Goal: Information Seeking & Learning: Learn about a topic

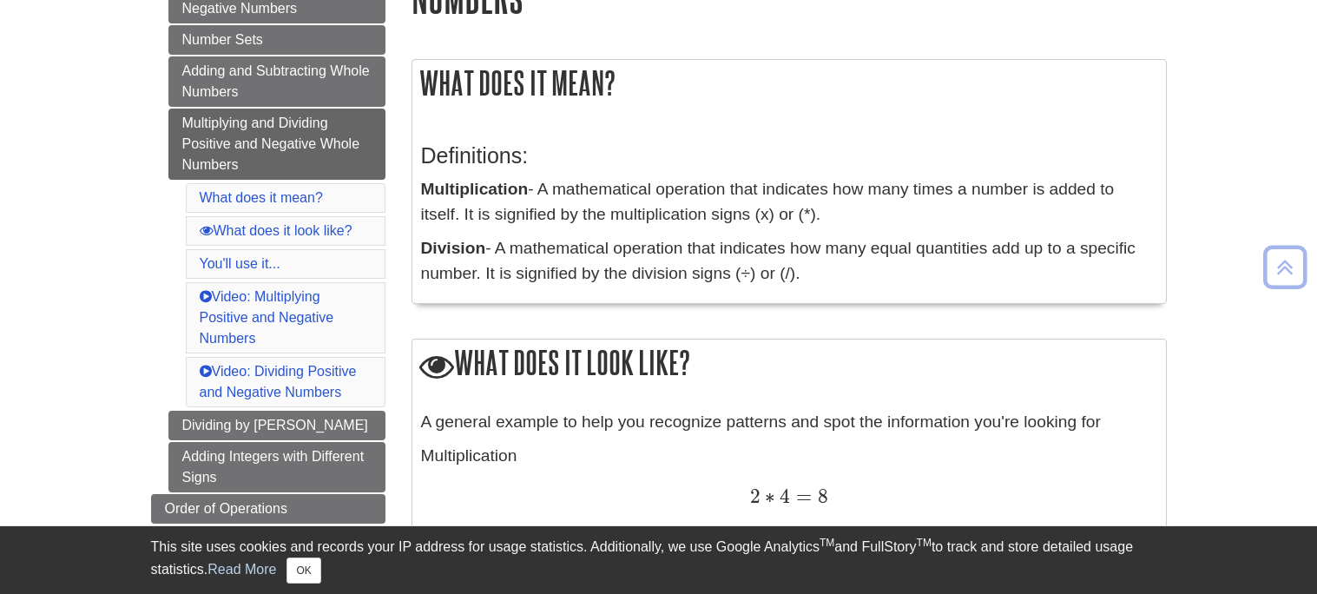
scroll to position [278, 0]
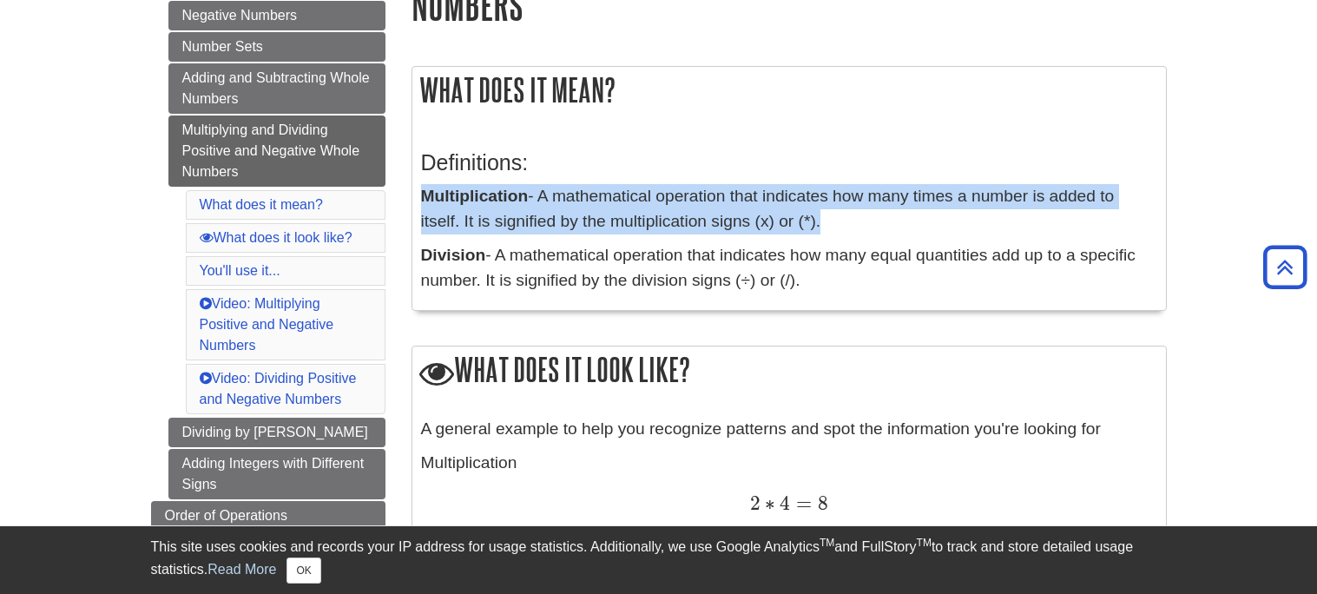
drag, startPoint x: 427, startPoint y: 191, endPoint x: 807, endPoint y: 218, distance: 381.2
click at [807, 218] on p "Multiplication - A mathematical operation that indicates how many times a numbe…" at bounding box center [789, 209] width 736 height 50
copy p "Multiplication - A mathematical operation that indicates how many times a numbe…"
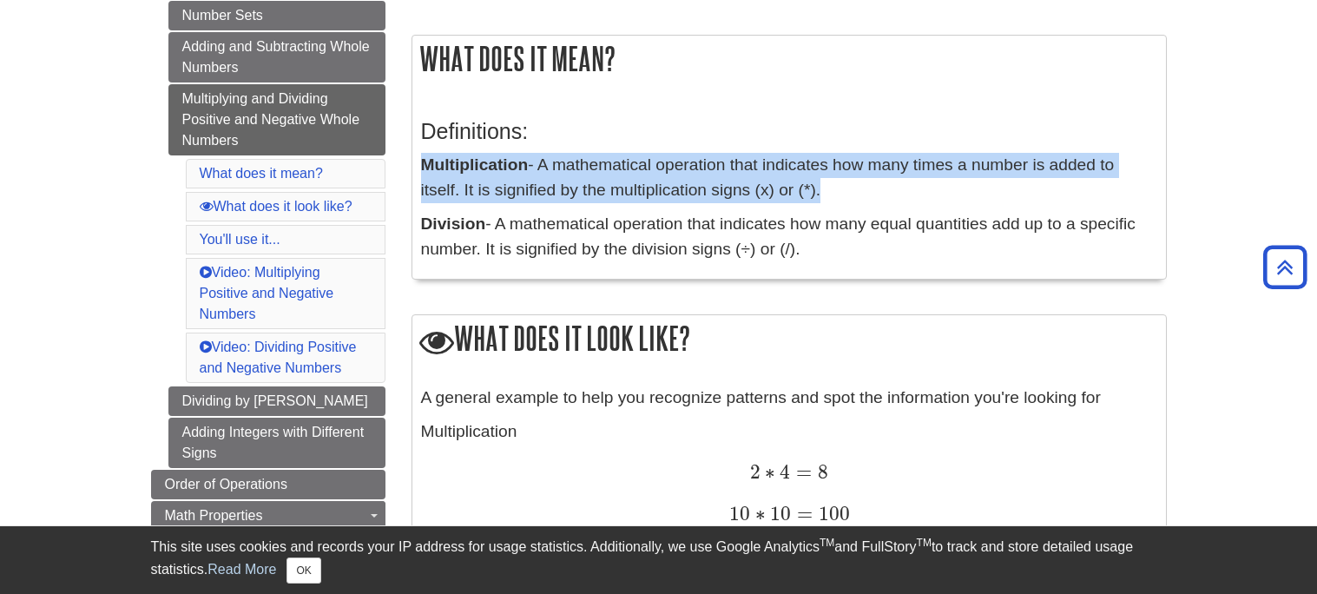
scroll to position [311, 0]
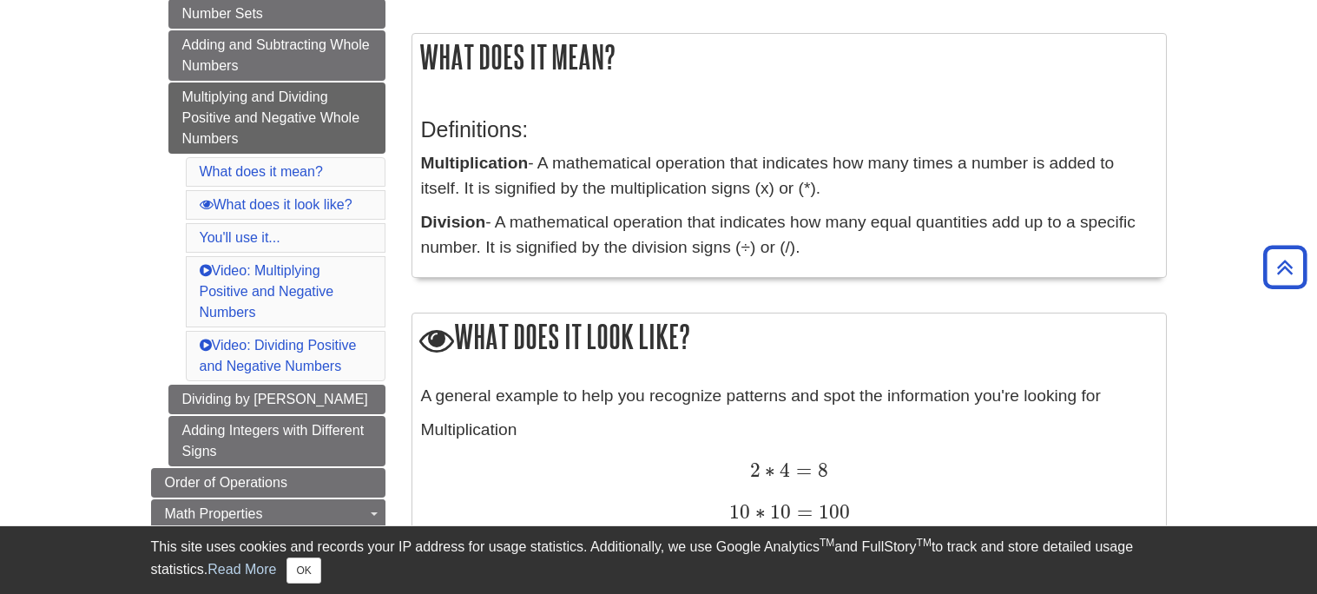
click at [497, 580] on div "This site uses cookies and records your IP address for usage statistics. Additi…" at bounding box center [659, 560] width 1016 height 47
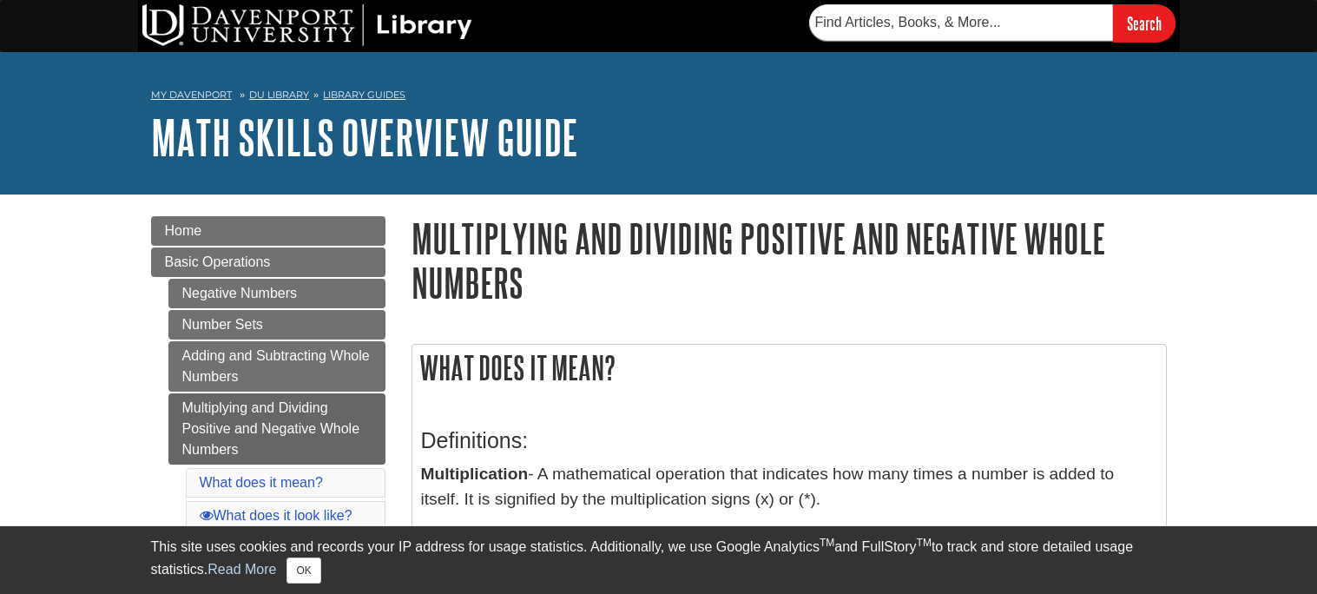
click at [636, 225] on h1 "Multiplying and Dividing Positive and Negative Whole Numbers" at bounding box center [789, 260] width 755 height 89
